Goal: Task Accomplishment & Management: Manage account settings

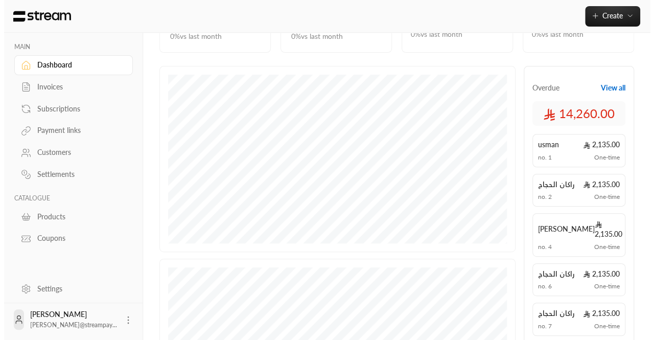
scroll to position [298, 0]
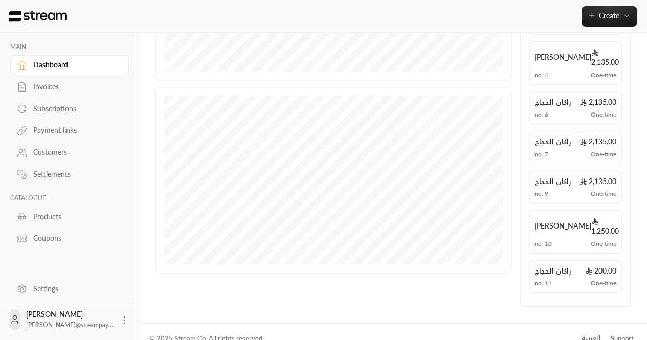
click at [123, 321] on icon at bounding box center [124, 320] width 10 height 10
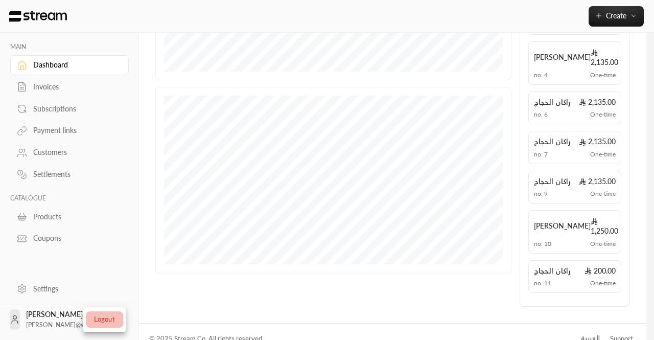
click at [102, 318] on li "Logout" at bounding box center [104, 319] width 37 height 16
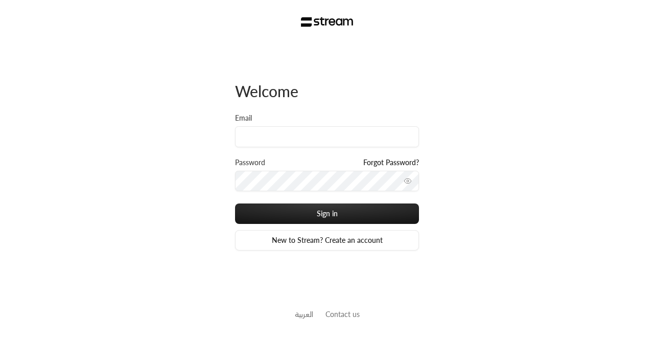
click at [0, 192] on div "Welcome Email Password Forgot Password? Sign in New to Stream? Create an accoun…" at bounding box center [327, 170] width 654 height 340
click at [291, 143] on input "Email" at bounding box center [327, 136] width 184 height 21
click at [311, 246] on link "New to Stream? Create an account" at bounding box center [327, 240] width 184 height 20
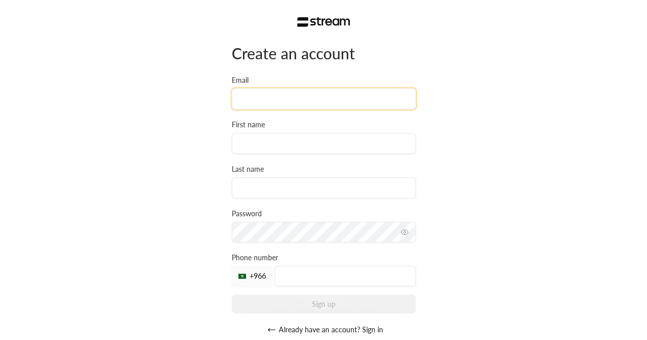
click at [287, 105] on input "Email" at bounding box center [324, 98] width 184 height 21
type input "[EMAIL_ADDRESS][DOMAIN_NAME]"
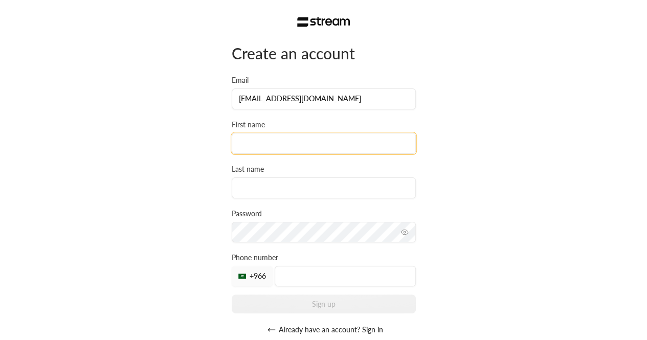
type input "[PERSON_NAME]"
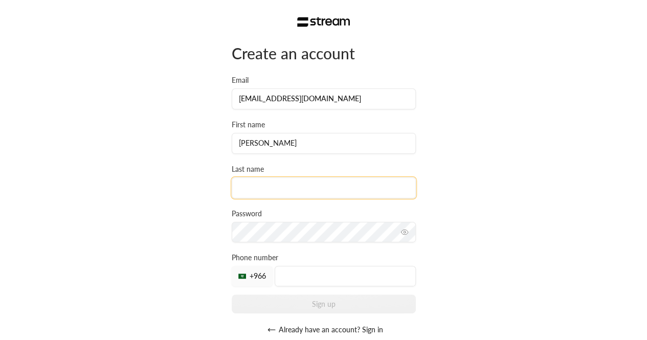
type input "ABURASHID"
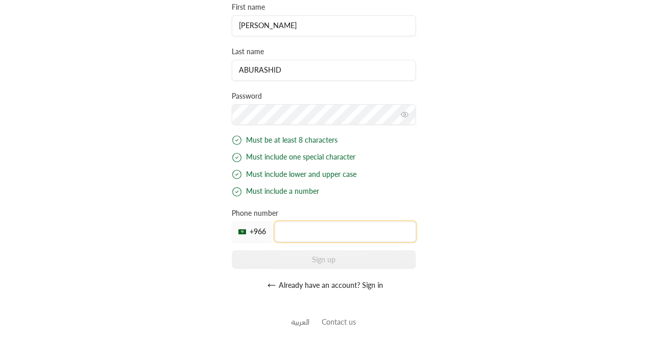
click at [283, 238] on div "Create an account Email [EMAIL_ADDRESS][DOMAIN_NAME] First name [PERSON_NAME] L…" at bounding box center [324, 111] width 184 height 370
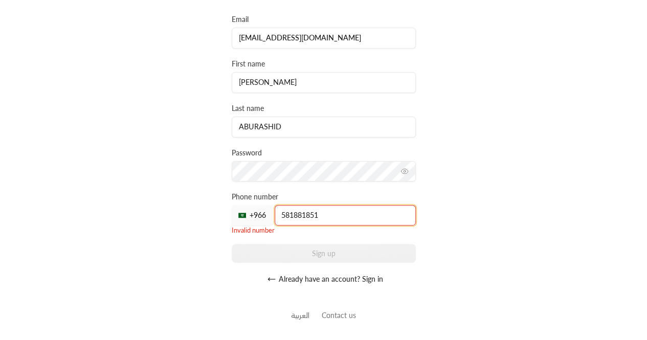
scroll to position [51, 0]
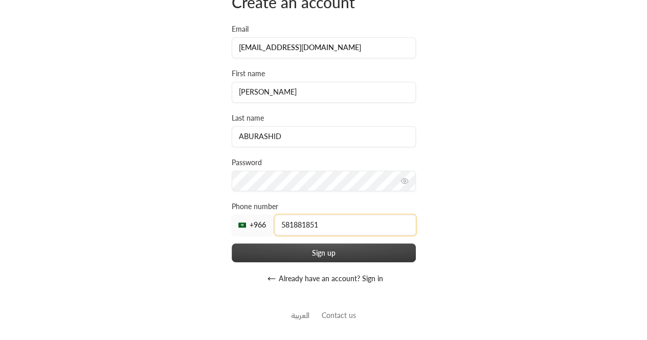
type input "581881851"
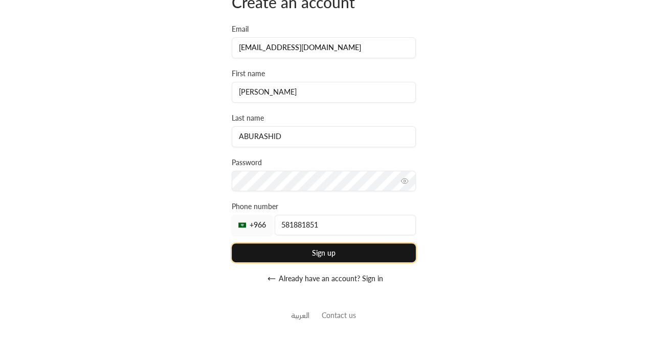
click at [328, 255] on button "Sign up" at bounding box center [324, 252] width 184 height 19
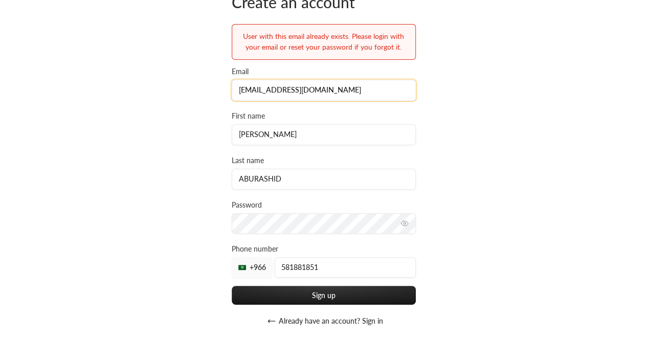
click at [361, 95] on input "[EMAIL_ADDRESS][DOMAIN_NAME]" at bounding box center [324, 90] width 184 height 21
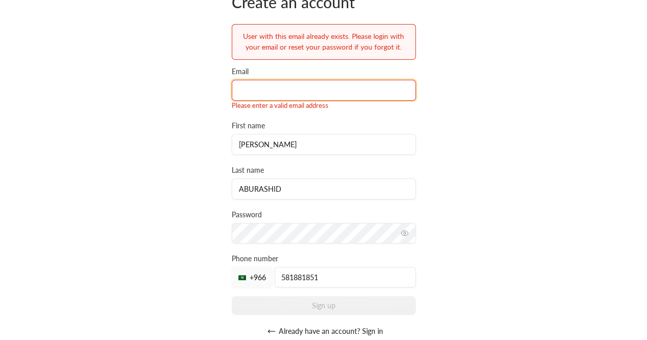
click at [320, 95] on input "Email" at bounding box center [324, 90] width 184 height 21
click at [253, 93] on input "Email" at bounding box center [324, 90] width 184 height 21
type input "[EMAIL_ADDRESS][DOMAIN_NAME]"
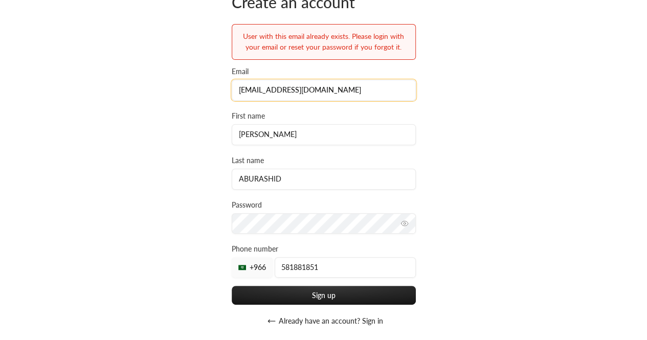
scroll to position [80, 0]
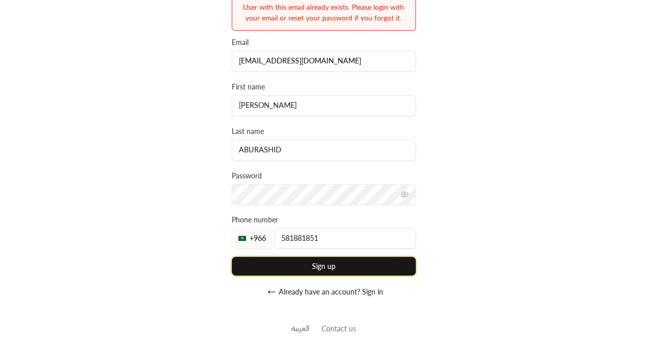
click at [322, 269] on button "Sign up" at bounding box center [324, 266] width 184 height 19
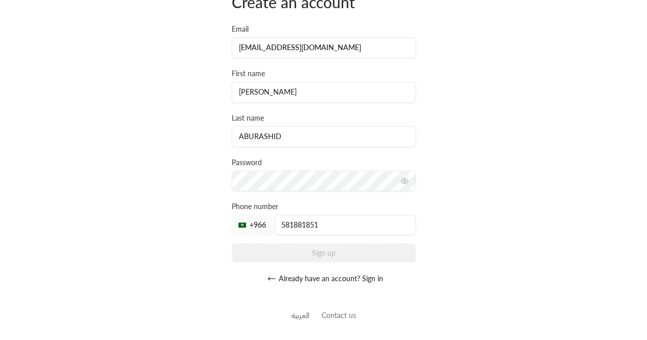
scroll to position [0, 0]
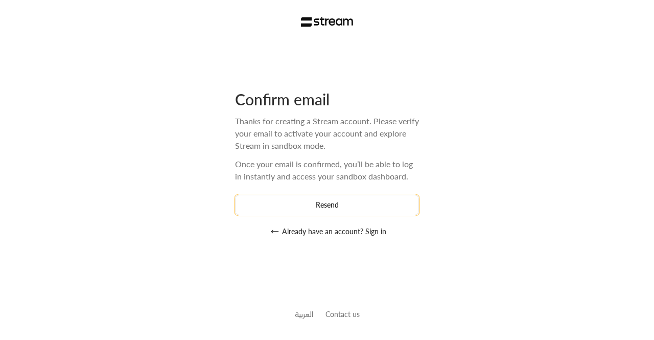
click at [334, 205] on button "Resend" at bounding box center [327, 205] width 184 height 20
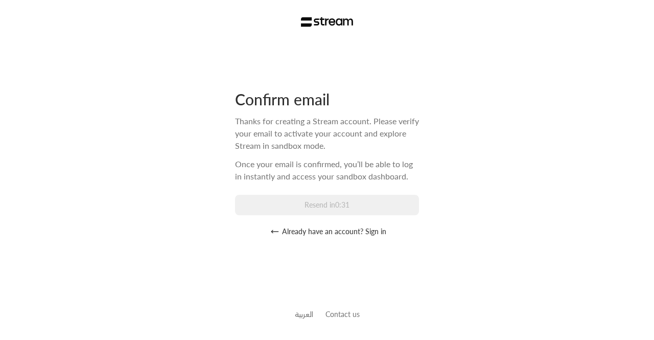
click at [274, 231] on icon "button" at bounding box center [275, 231] width 8 height 8
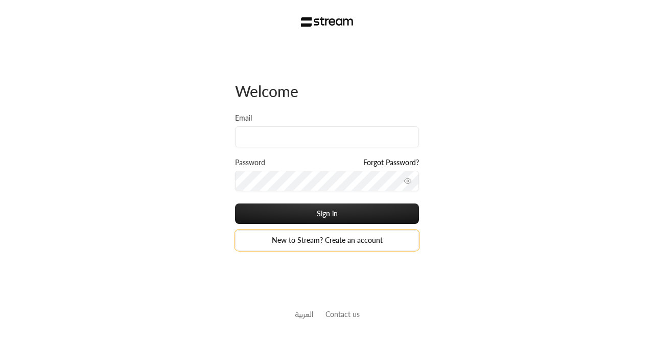
click at [295, 249] on link "New to Stream? Create an account" at bounding box center [327, 240] width 184 height 20
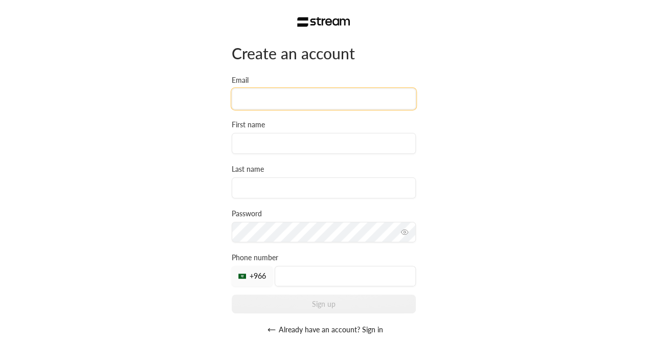
click at [309, 102] on input "Email" at bounding box center [324, 98] width 184 height 21
click at [166, 200] on div "Create an account Email First name Last name Password Must be at least 8 charac…" at bounding box center [323, 196] width 647 height 392
click at [358, 103] on input "Email" at bounding box center [324, 98] width 184 height 21
type input "[EMAIL_ADDRESS][DOMAIN_NAME]"
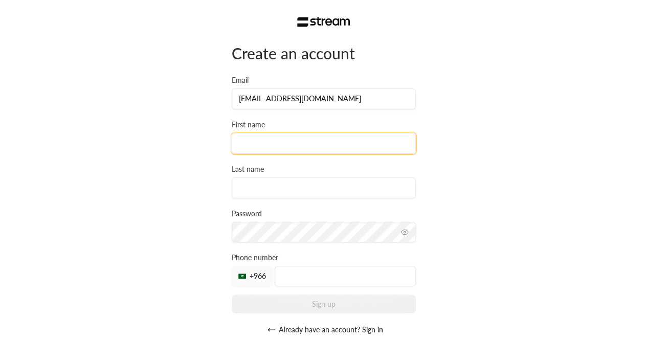
click at [305, 142] on input at bounding box center [324, 143] width 184 height 21
type input "[PERSON_NAME]"
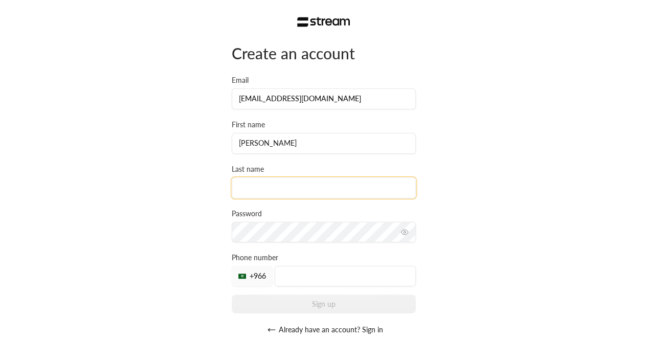
type input "ABURASHID"
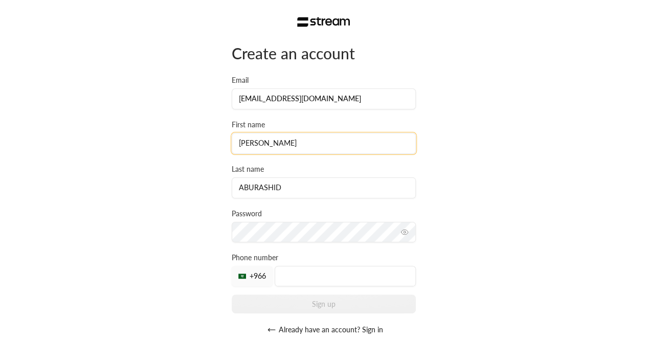
scroll to position [51, 0]
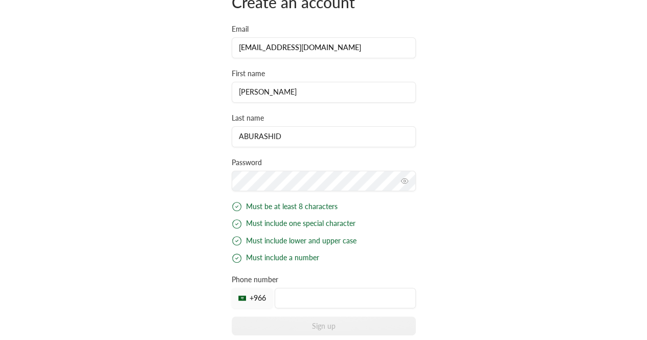
click at [404, 174] on button "toggle password visibility" at bounding box center [404, 181] width 16 height 16
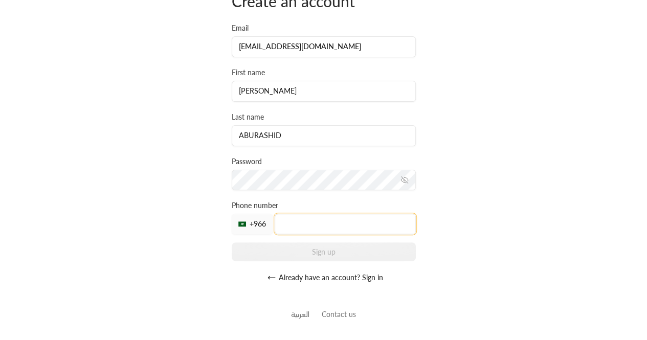
click at [298, 225] on input "tel" at bounding box center [345, 224] width 141 height 20
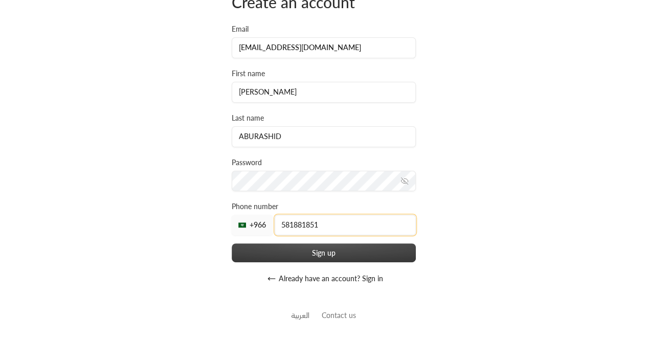
type input "581881851"
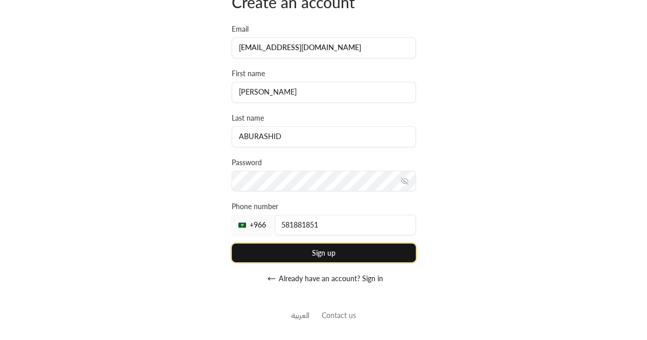
click at [300, 254] on button "Sign up" at bounding box center [324, 252] width 184 height 19
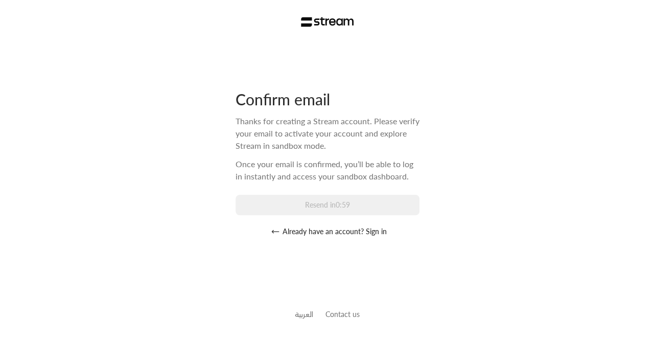
scroll to position [0, 0]
click at [284, 227] on button "Already have an account? Sign in" at bounding box center [327, 231] width 184 height 20
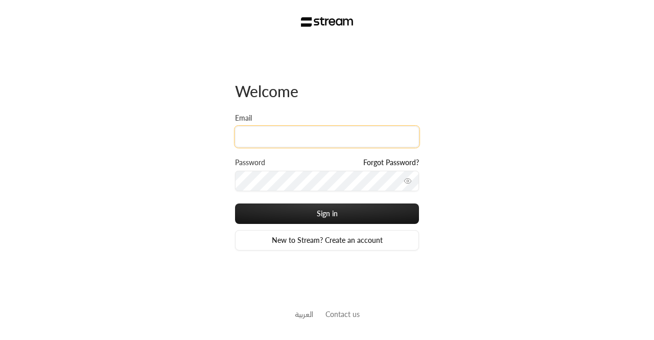
click at [286, 138] on input "Email" at bounding box center [327, 136] width 184 height 21
click at [219, 86] on div "Welcome Email Password Forgot Password? Sign in New to Stream? Create an accoun…" at bounding box center [327, 170] width 654 height 340
click at [280, 131] on input "Email" at bounding box center [327, 136] width 184 height 21
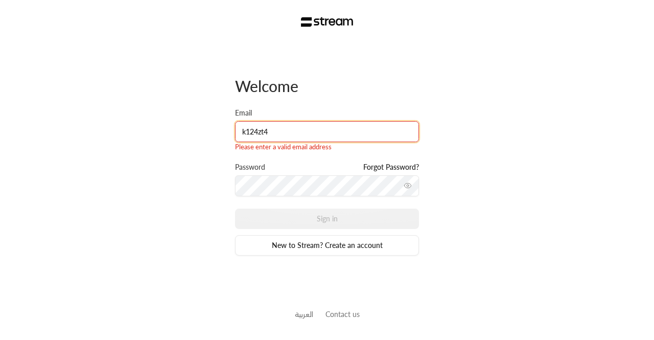
type input "[EMAIL_ADDRESS][DOMAIN_NAME]"
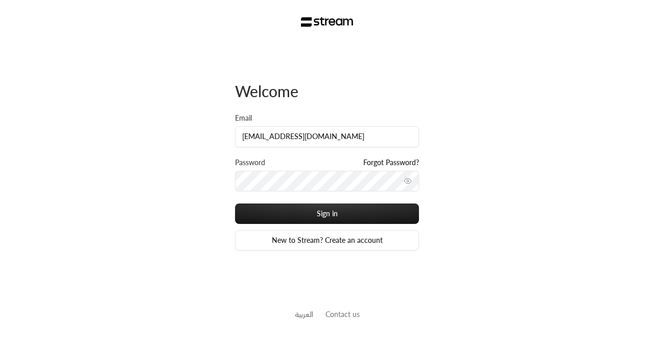
click at [409, 186] on button "toggle password visibility" at bounding box center [408, 181] width 16 height 16
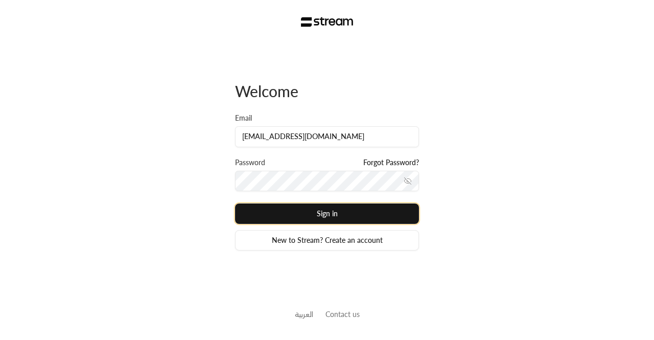
click at [333, 218] on button "Sign in" at bounding box center [327, 213] width 184 height 20
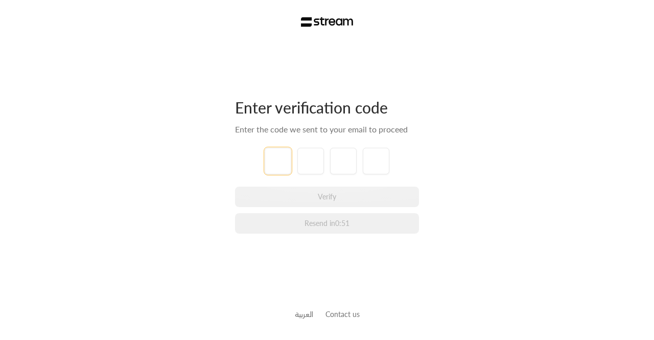
type input "1"
type input "2"
type input "3"
type input "4"
